Goal: Book appointment/travel/reservation

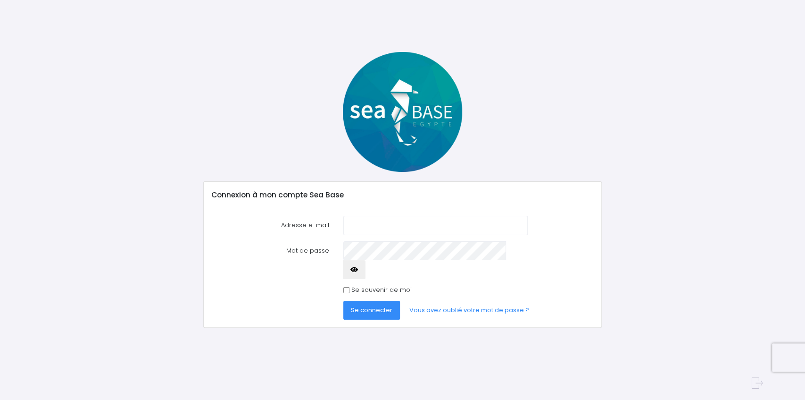
type input "[EMAIL_ADDRESS][DOMAIN_NAME]"
click at [369, 300] on button "Se connecter" at bounding box center [371, 309] width 57 height 19
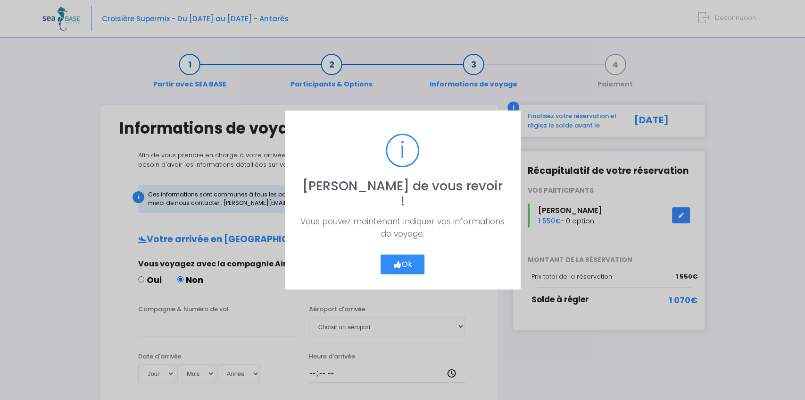
click at [412, 258] on button "Ok" at bounding box center [403, 264] width 44 height 20
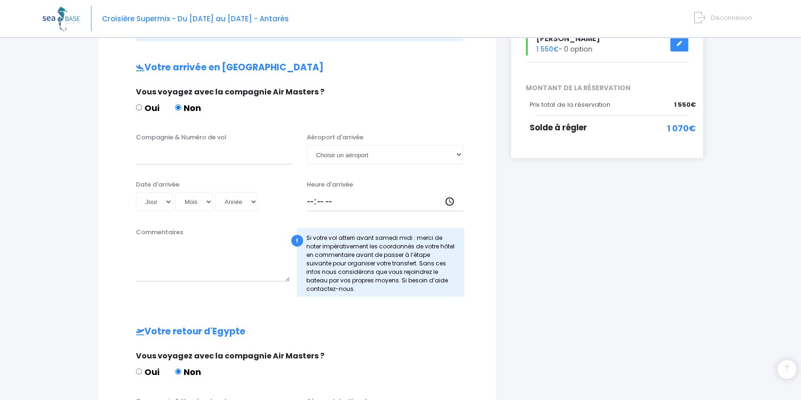
scroll to position [157, 0]
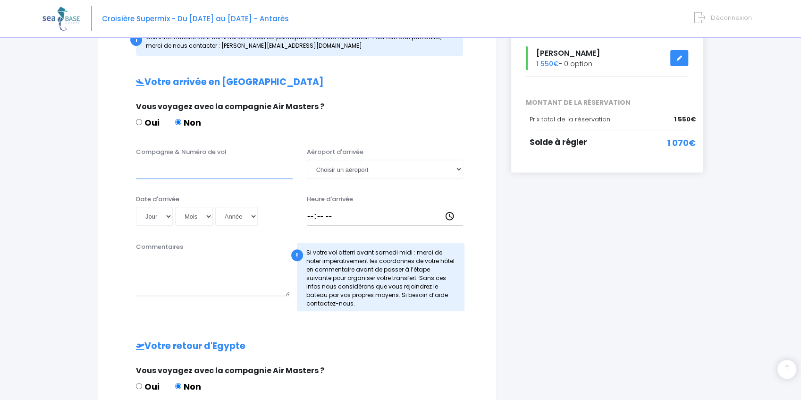
click at [195, 172] on input "Compagnie & Numéro de vol" at bounding box center [214, 168] width 157 height 19
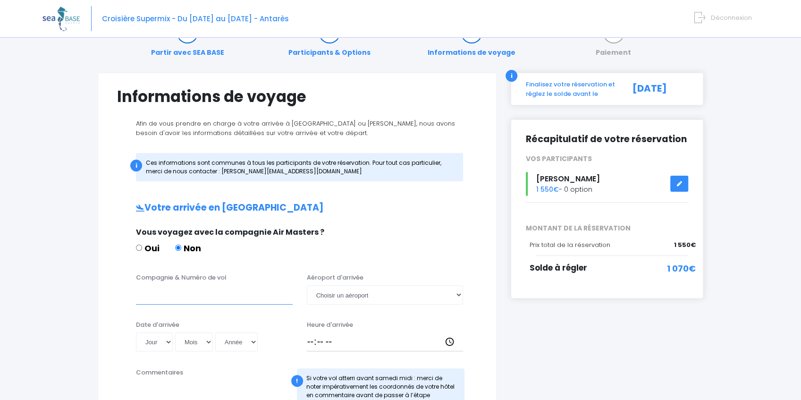
scroll to position [31, 0]
drag, startPoint x: 268, startPoint y: 231, endPoint x: 311, endPoint y: 235, distance: 43.1
click at [311, 235] on span "Vous voyagez avec la compagnie Air Masters ?" at bounding box center [230, 232] width 188 height 11
copy span "Air Masters"
